Goal: Task Accomplishment & Management: Manage account settings

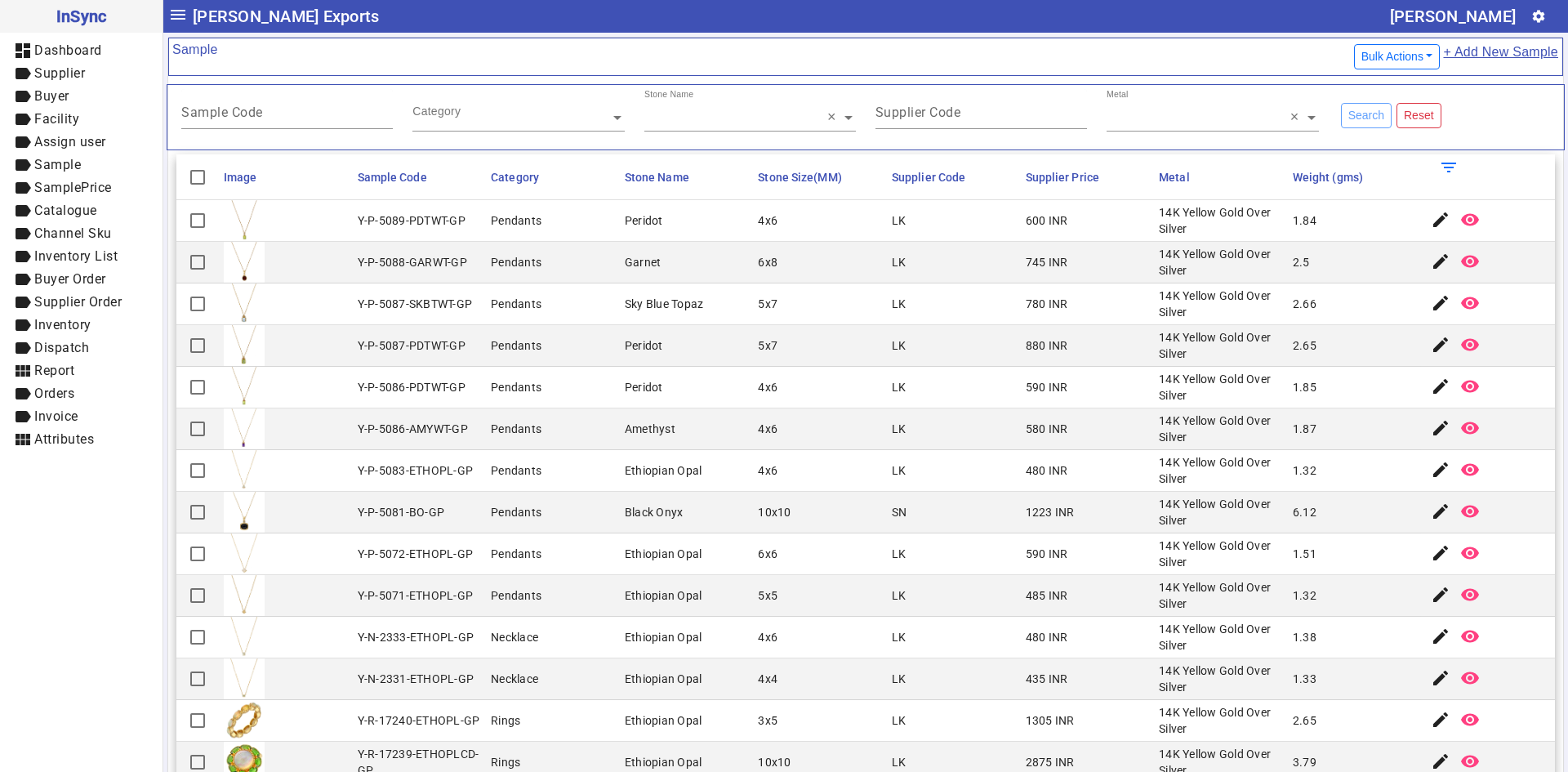
scroll to position [654, 0]
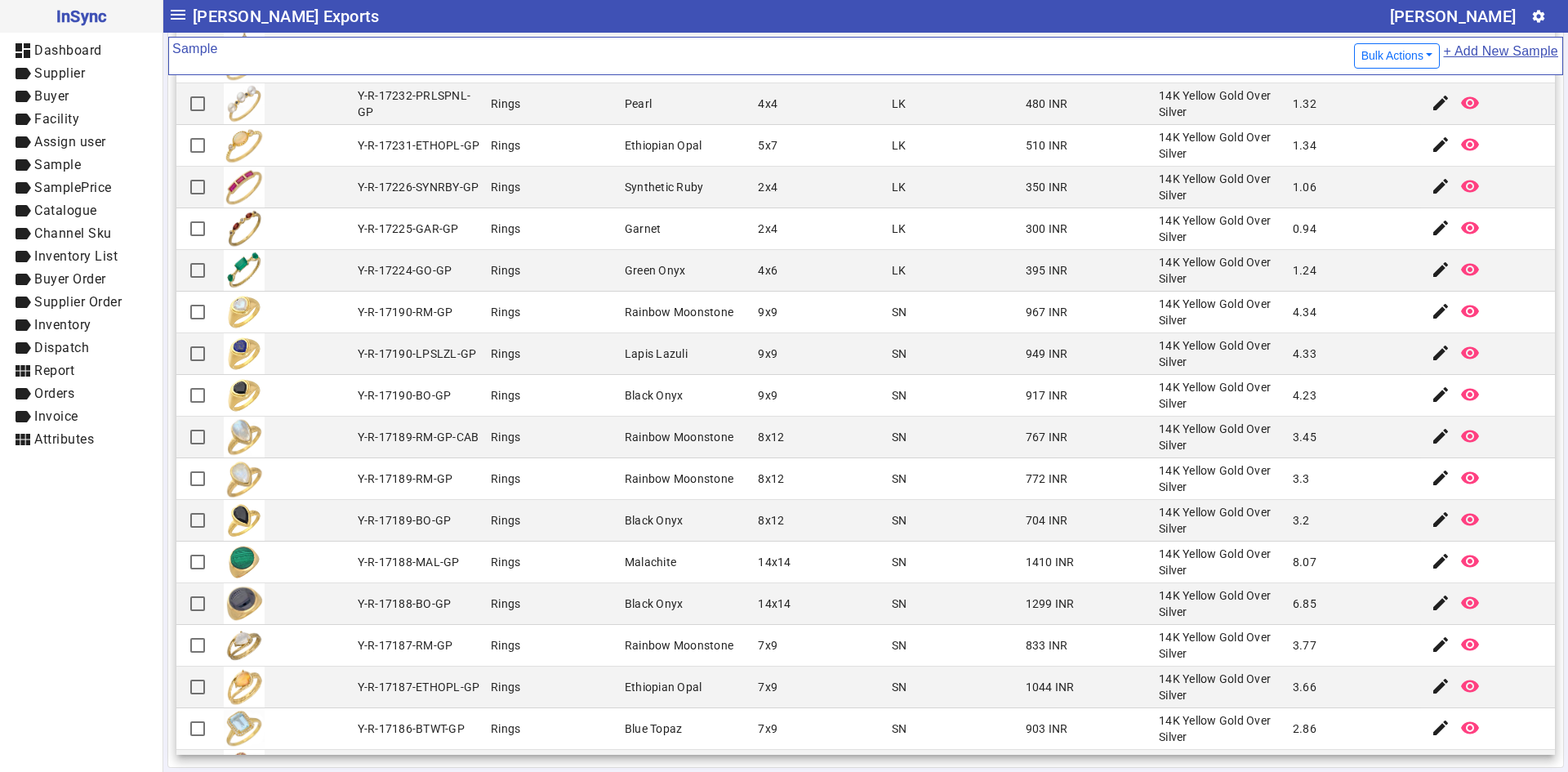
click at [383, 435] on div "Y-R-17189-RM-GP-CAB" at bounding box center [419, 437] width 122 height 16
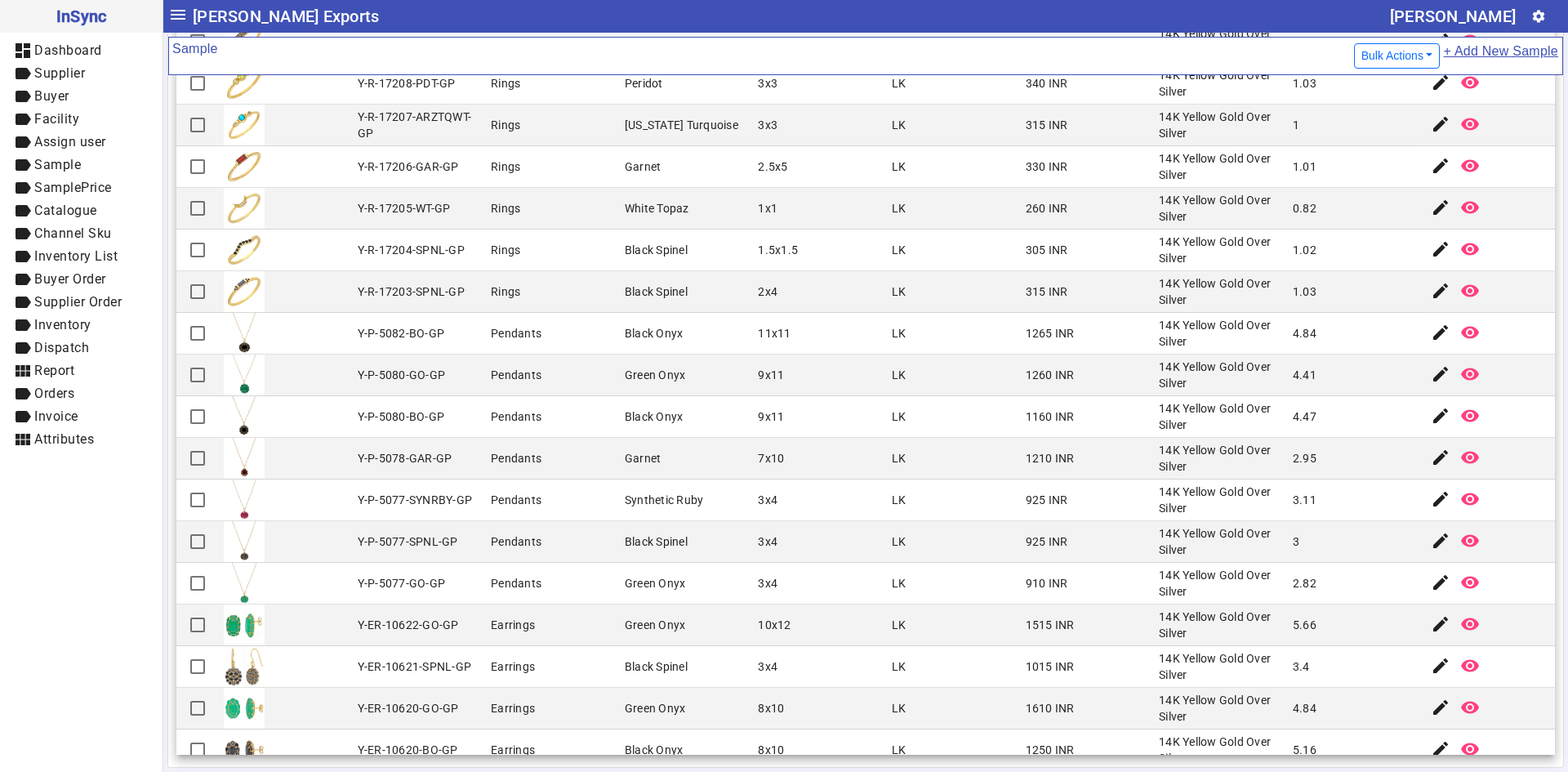
scroll to position [2288, 0]
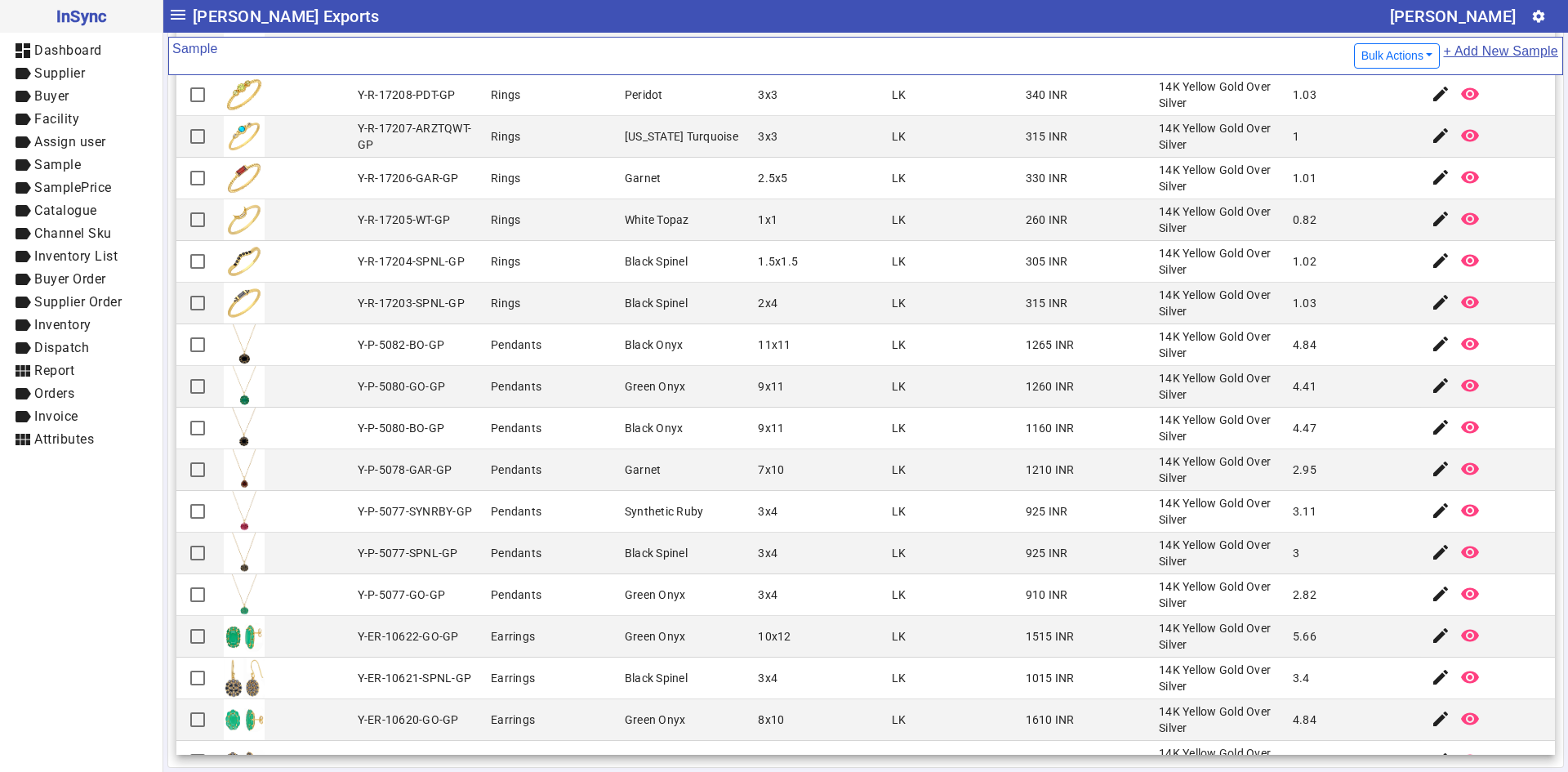
click at [514, 544] on mat-cell "Pendants" at bounding box center [553, 554] width 134 height 42
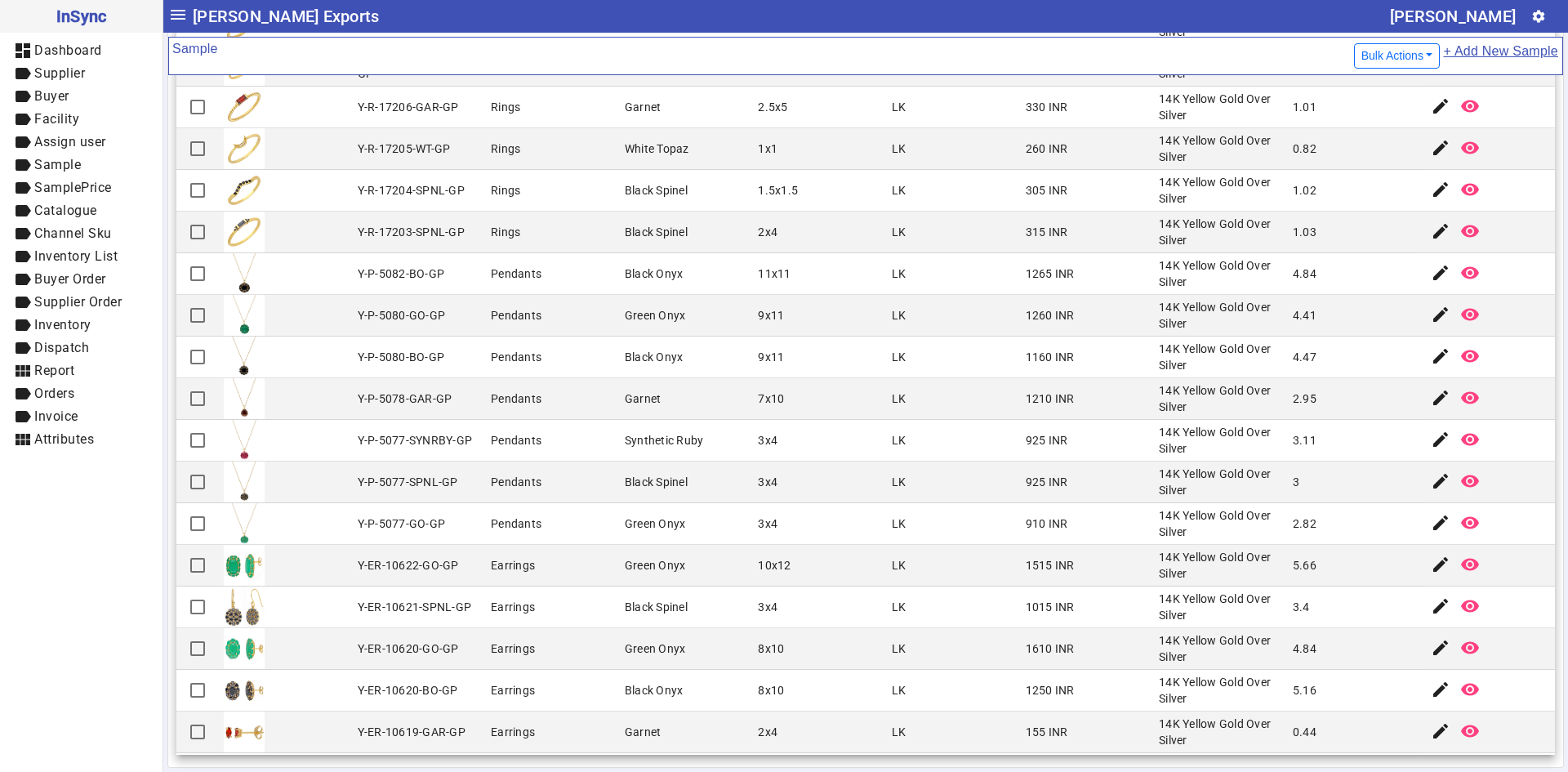
scroll to position [2370, 0]
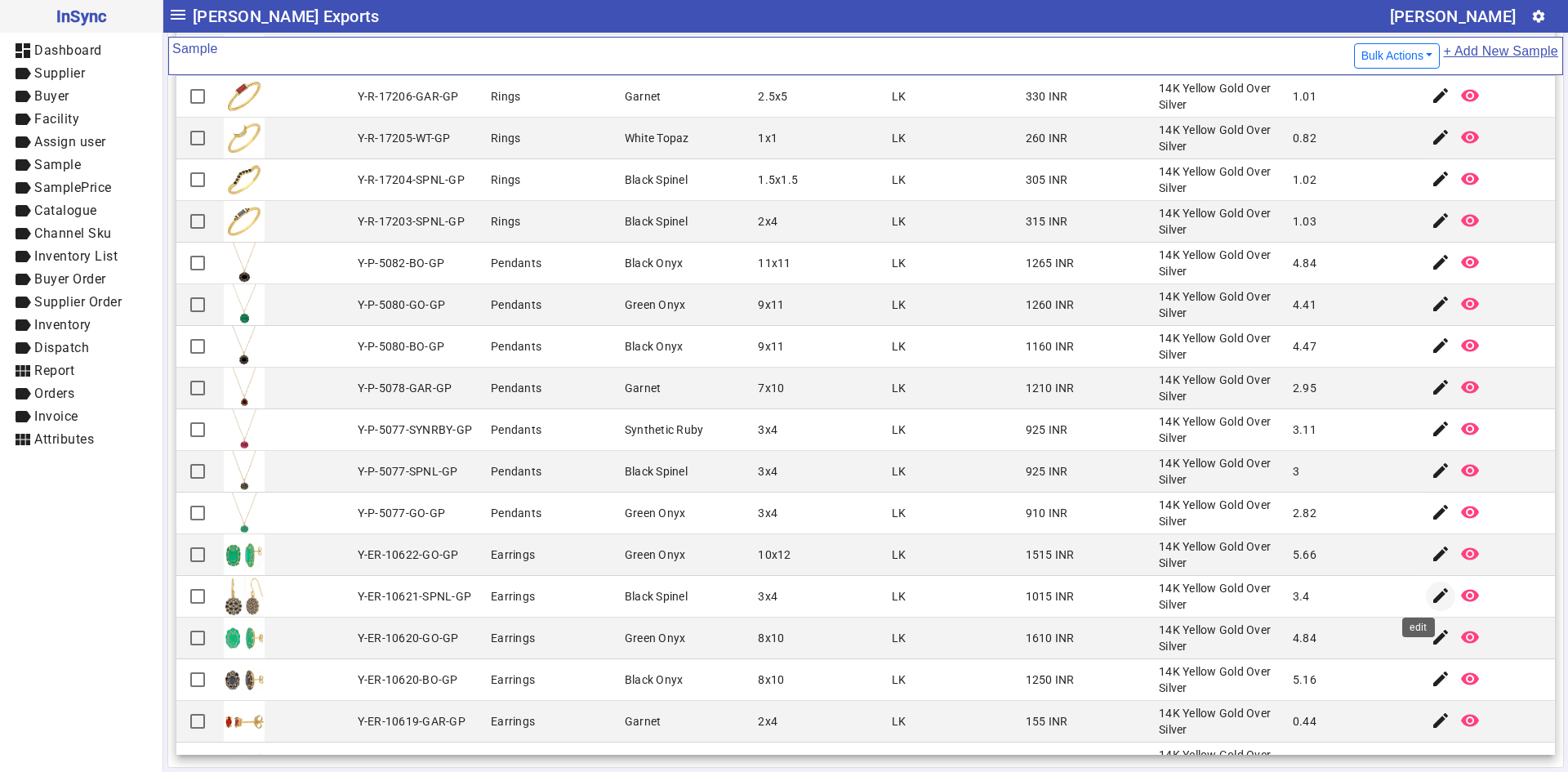
click at [1431, 593] on mat-icon "edit" at bounding box center [1441, 596] width 20 height 20
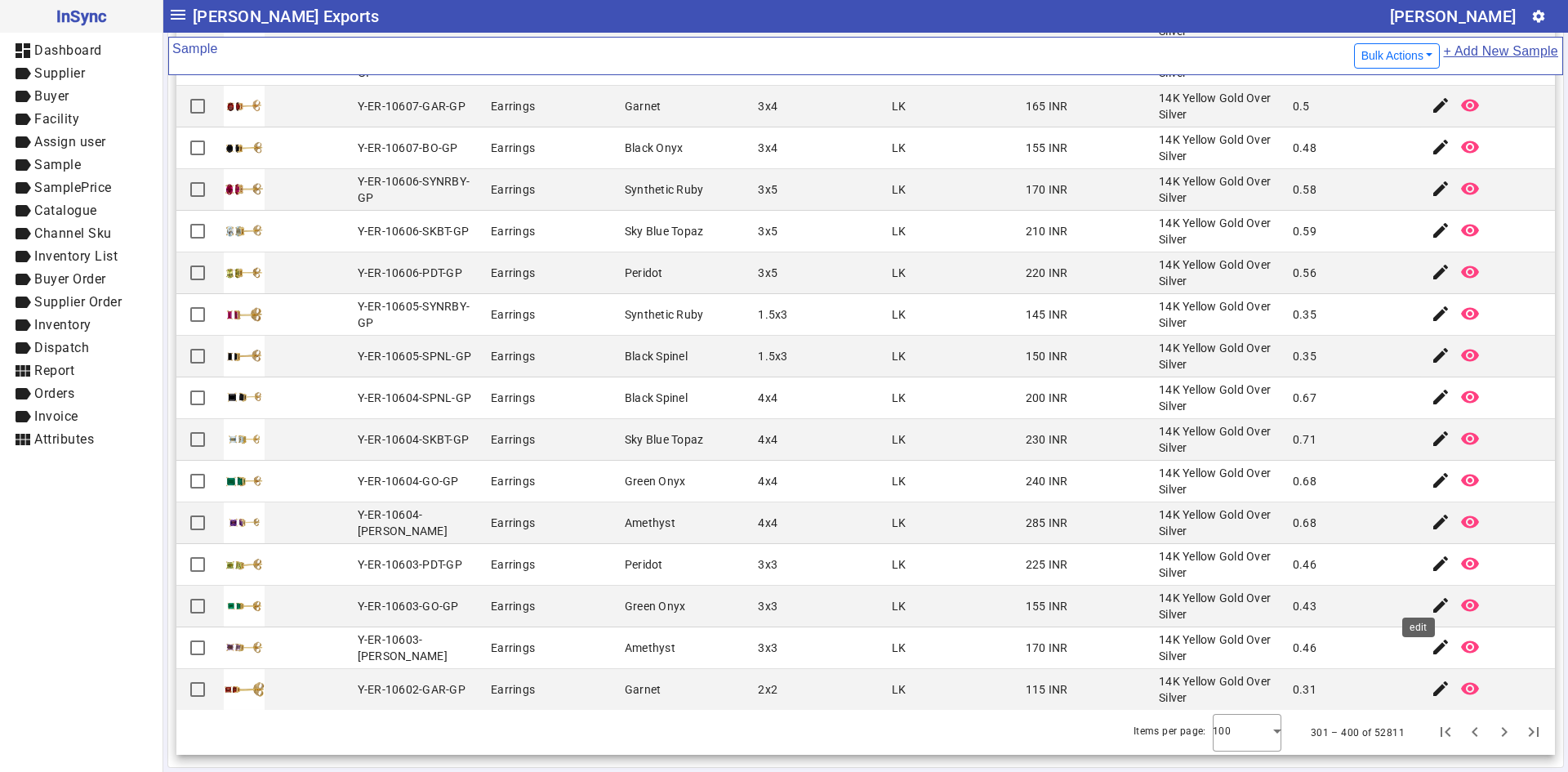
scroll to position [3486, 0]
click at [1485, 735] on span "Next page" at bounding box center [1504, 732] width 39 height 39
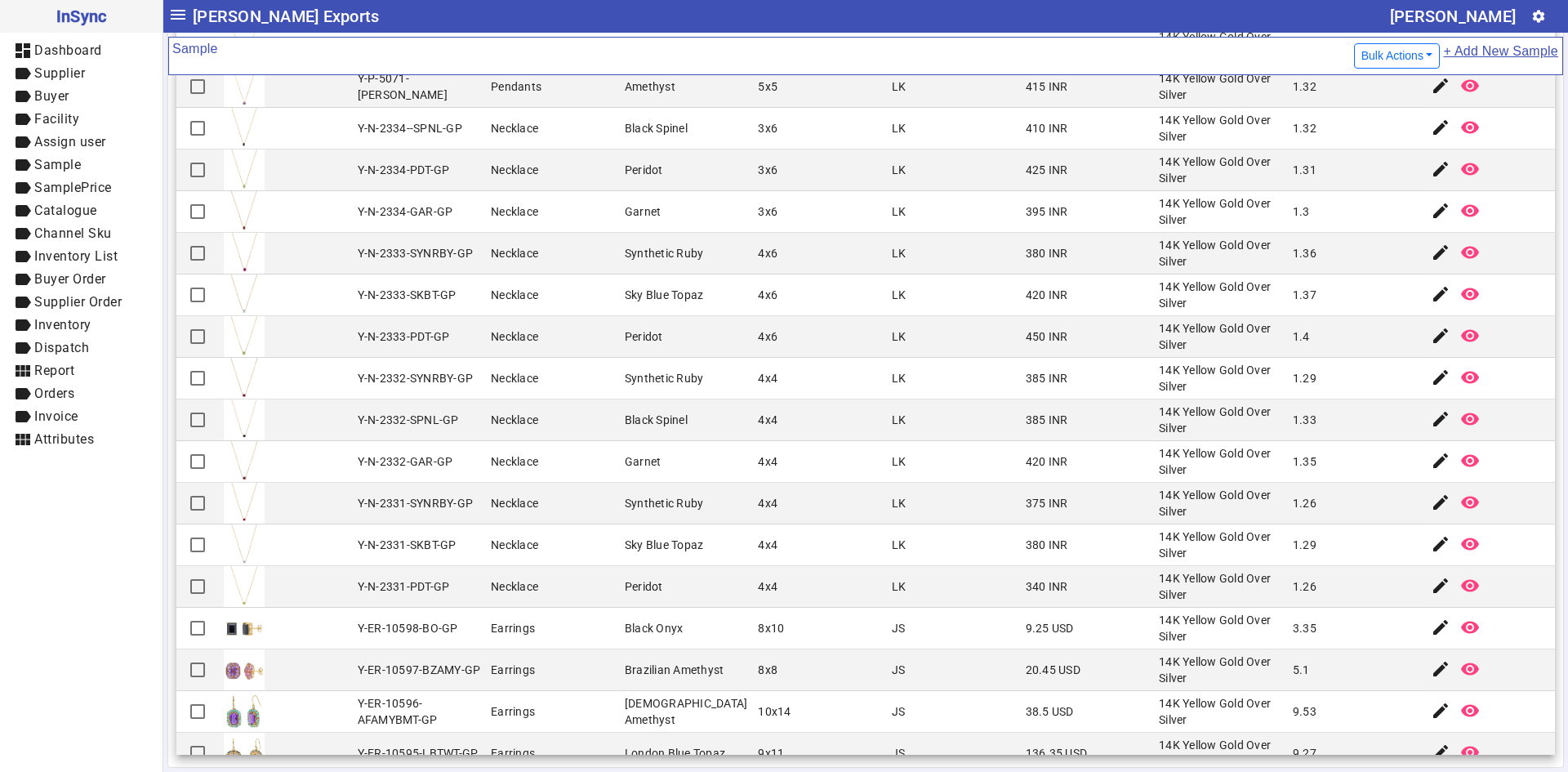
scroll to position [2914, 0]
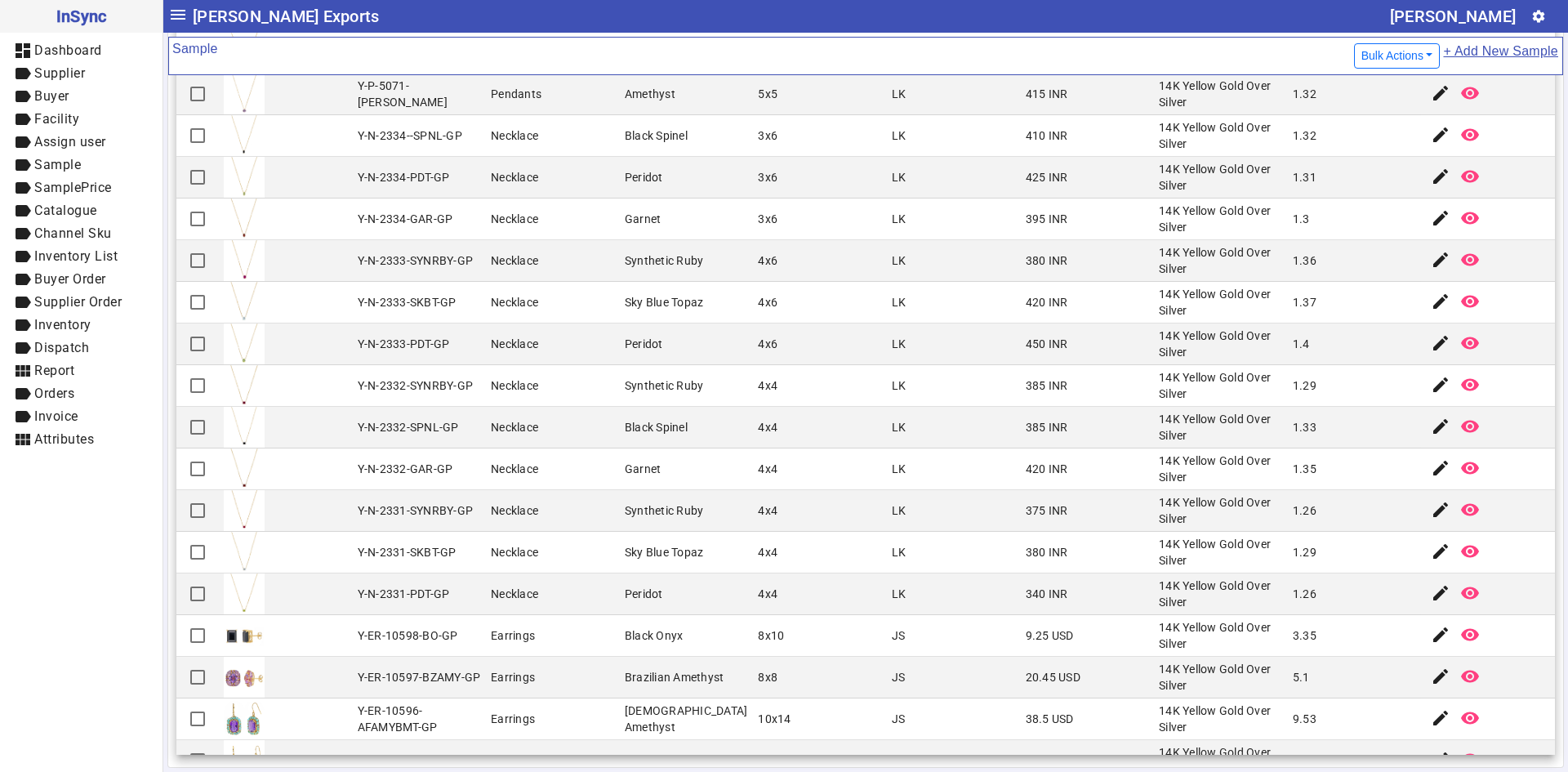
click at [357, 452] on mat-cell "Y-N-2332-GAR-GP" at bounding box center [420, 469] width 134 height 42
click at [684, 425] on mat-cell "Black Spinel" at bounding box center [687, 428] width 134 height 42
click at [571, 655] on mat-cell "Earrings" at bounding box center [553, 636] width 134 height 42
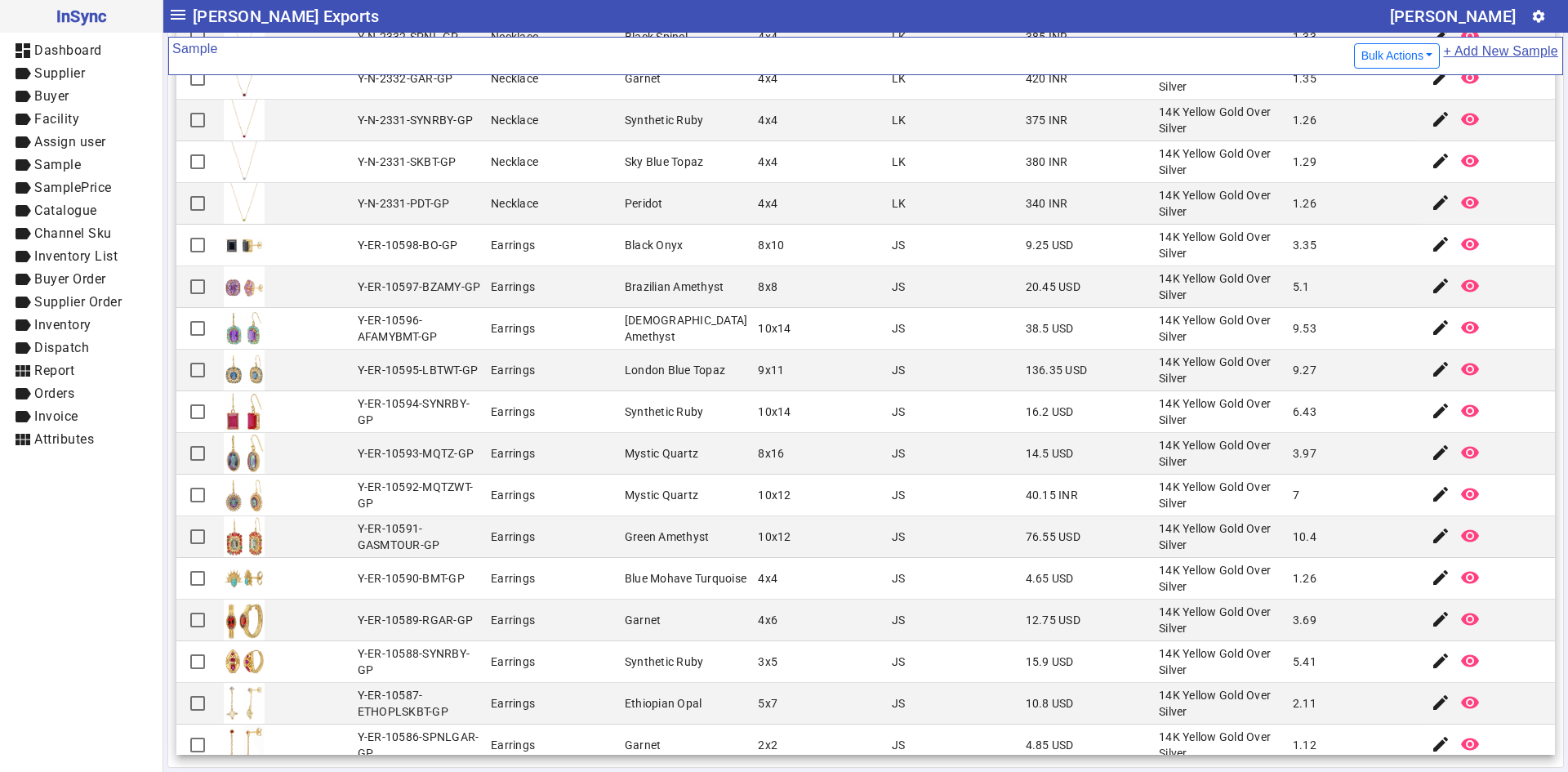
scroll to position [3323, 0]
